Goal: Communication & Community: Ask a question

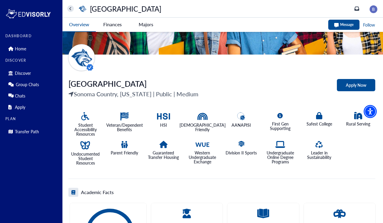
scroll to position [6, 0]
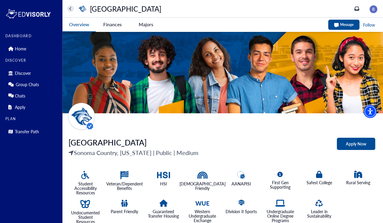
click at [336, 24] on icon "button" at bounding box center [336, 25] width 4 height 4
